Goal: Register for event/course

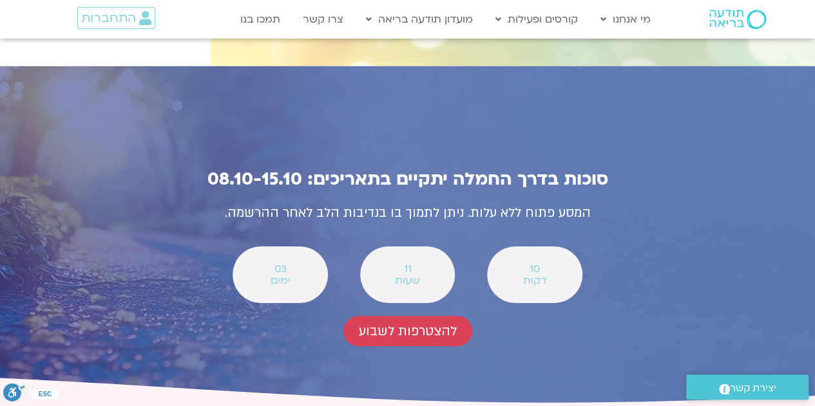
scroll to position [4573, 0]
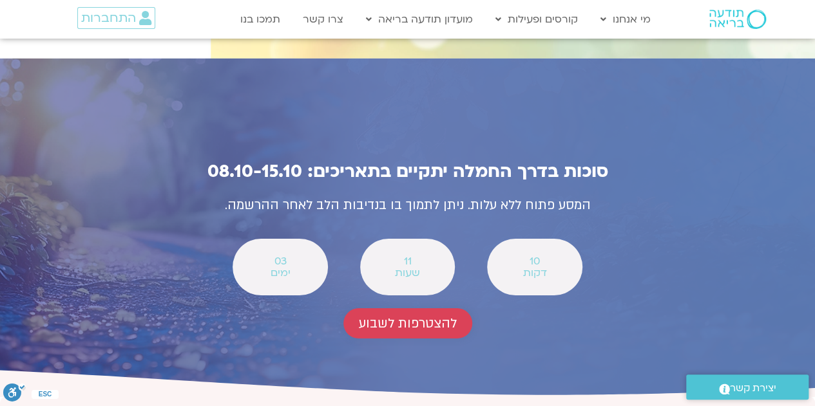
click at [422, 316] on span "להצטרפות לשבוע" at bounding box center [408, 323] width 98 height 15
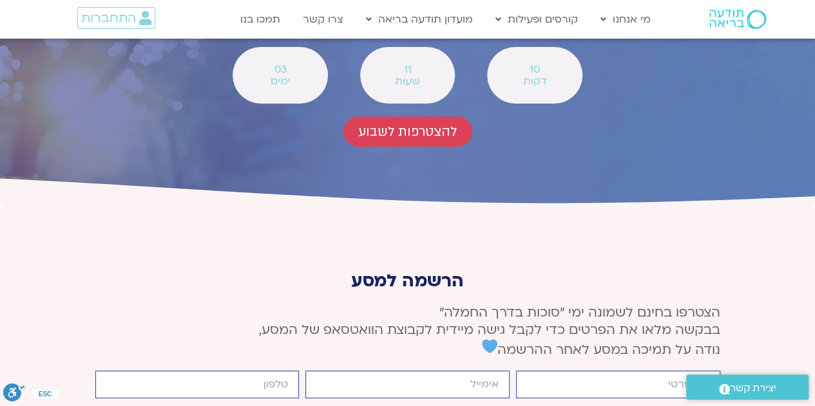
scroll to position [4765, 0]
click at [689, 371] on input "firstname" at bounding box center [618, 385] width 204 height 28
type input "[PERSON_NAME]"
click at [483, 371] on input "email" at bounding box center [407, 385] width 204 height 28
type input "[EMAIL_ADDRESS][DOMAIN_NAME]"
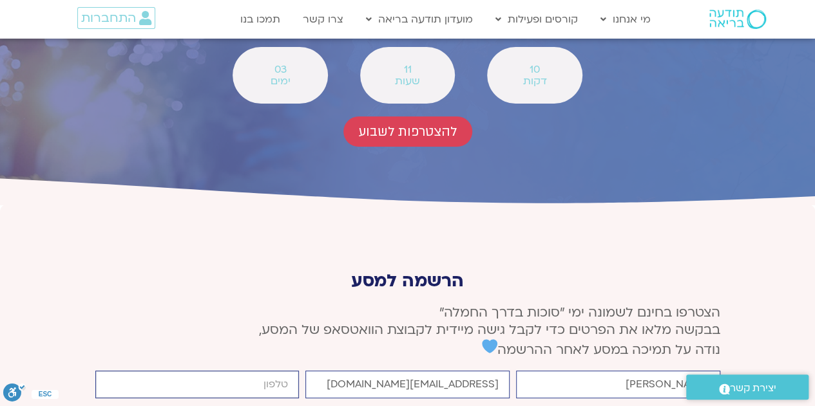
click at [284, 371] on input "cellphone" at bounding box center [197, 385] width 204 height 28
click at [283, 371] on input "cellphone" at bounding box center [197, 385] width 204 height 28
type input "0508800833"
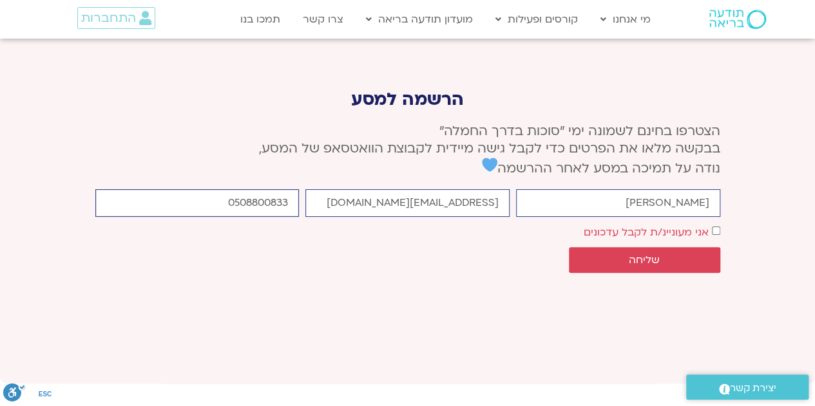
scroll to position [4958, 0]
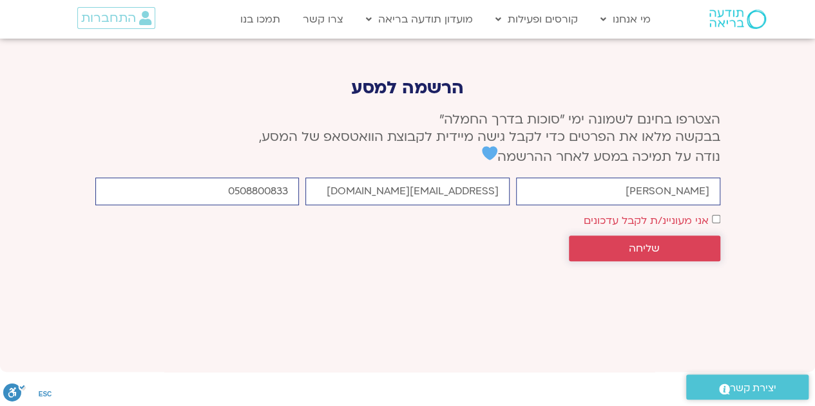
click at [661, 243] on span "שליחה" at bounding box center [644, 249] width 120 height 12
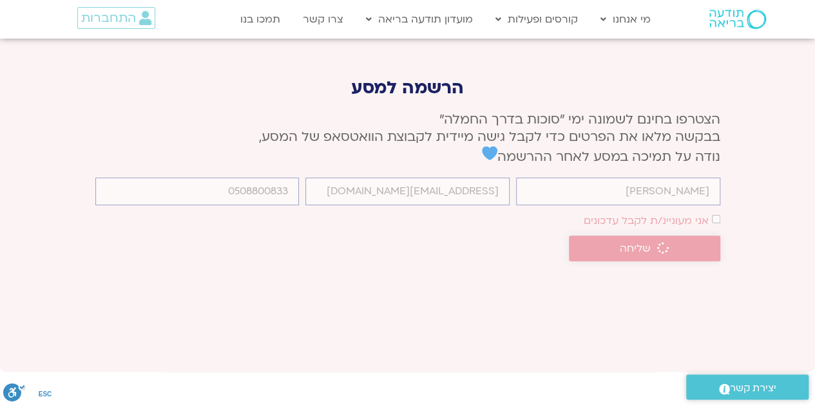
scroll to position [4949, 0]
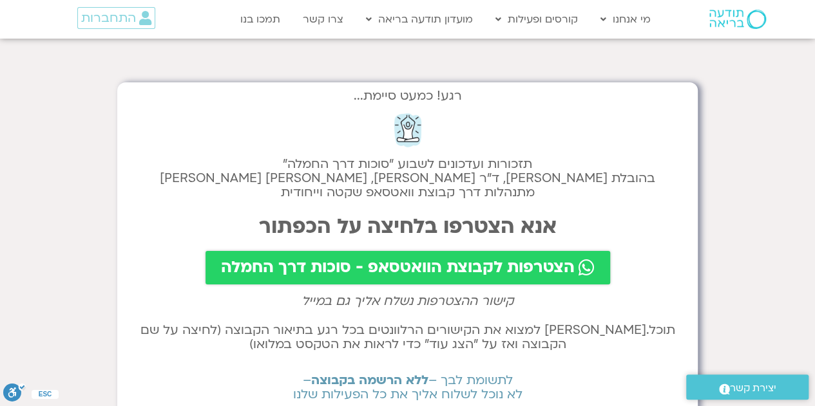
click at [479, 270] on span "הצטרפות לקבוצת הוואטסאפ - סוכות דרך החמלה" at bounding box center [398, 268] width 354 height 18
